Goal: Entertainment & Leisure: Consume media (video, audio)

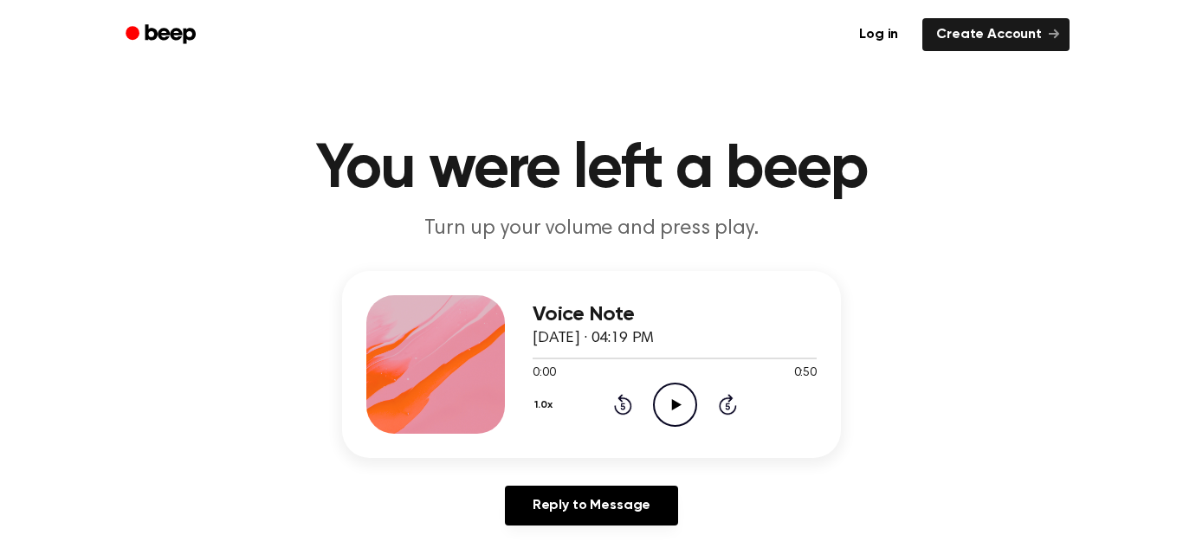
click at [682, 419] on icon "Play Audio" at bounding box center [675, 405] width 44 height 44
click at [682, 419] on icon "Pause Audio" at bounding box center [675, 405] width 44 height 44
click at [680, 407] on icon "Play Audio" at bounding box center [675, 405] width 44 height 44
click at [676, 414] on icon "Pause Audio" at bounding box center [675, 405] width 44 height 44
click at [676, 414] on icon "Play Audio" at bounding box center [675, 405] width 44 height 44
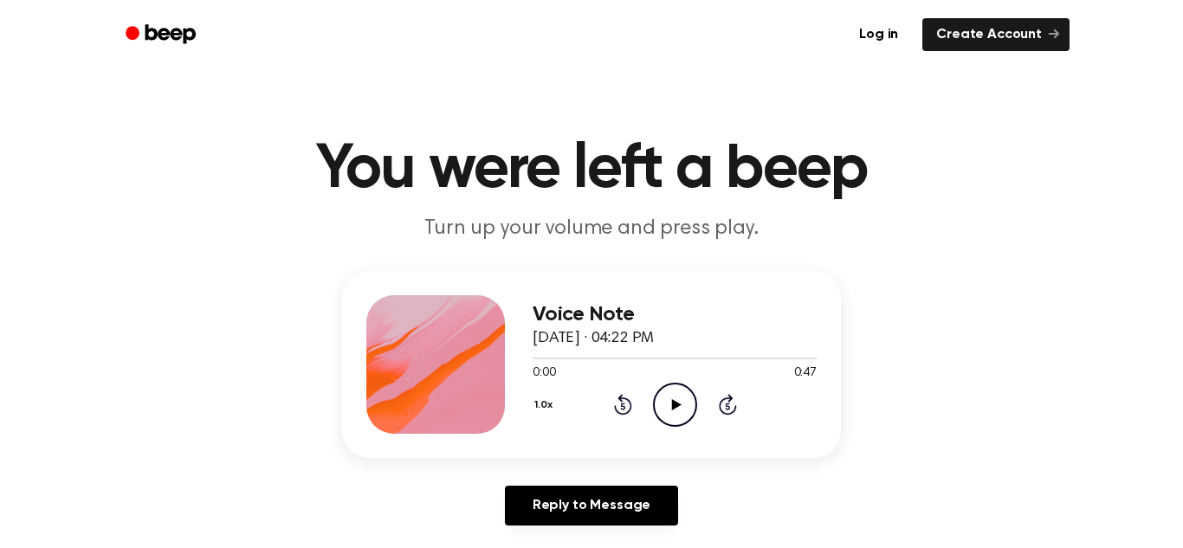
click at [671, 399] on icon at bounding box center [676, 404] width 10 height 11
click at [666, 398] on icon "Play Audio" at bounding box center [675, 405] width 44 height 44
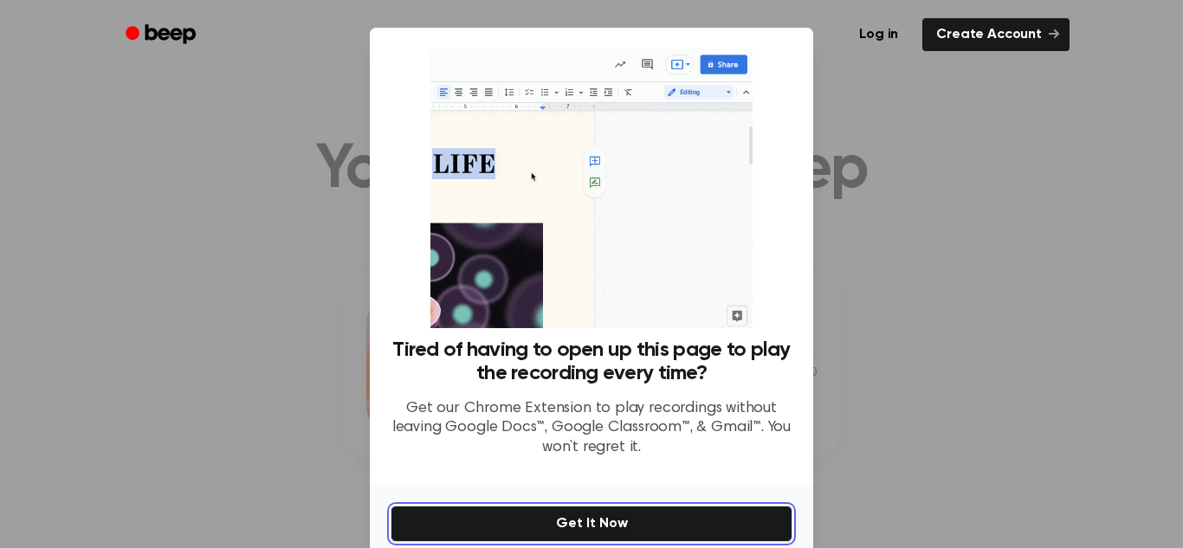
click at [689, 533] on button "Get It Now" at bounding box center [592, 524] width 402 height 36
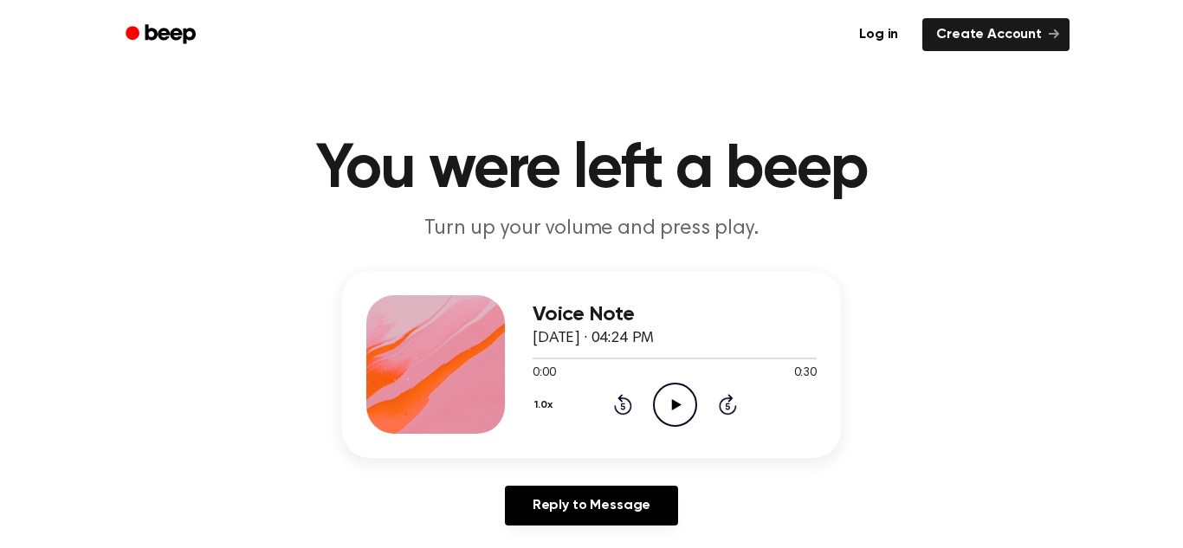
click at [681, 407] on icon "Play Audio" at bounding box center [675, 405] width 44 height 44
click at [671, 402] on icon at bounding box center [676, 404] width 10 height 11
